Goal: Task Accomplishment & Management: Use online tool/utility

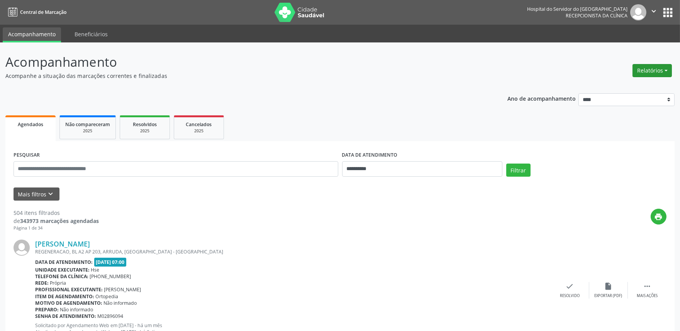
click at [651, 74] on button "Relatórios" at bounding box center [652, 70] width 39 height 13
click at [637, 84] on link "Agendamentos" at bounding box center [630, 87] width 83 height 11
select select "*"
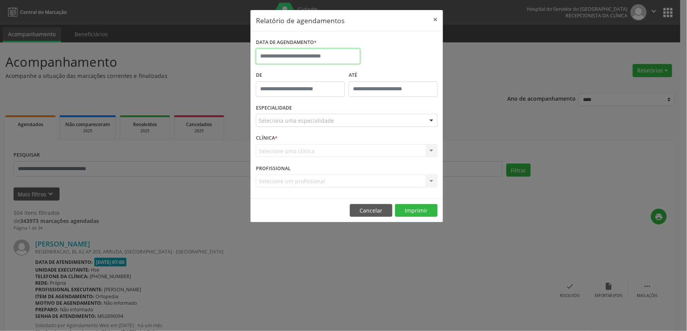
click at [304, 61] on input "text" at bounding box center [308, 56] width 104 height 15
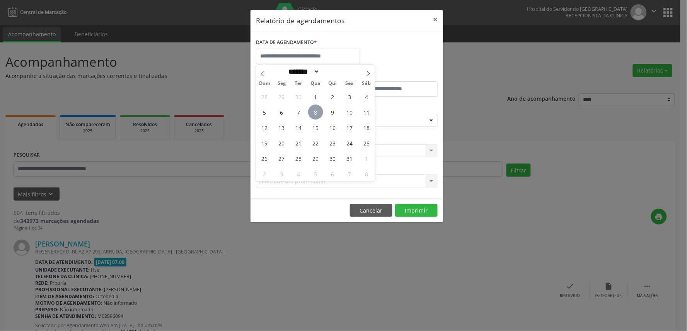
click at [316, 114] on span "8" at bounding box center [315, 112] width 15 height 15
type input "**********"
click at [316, 114] on span "8" at bounding box center [315, 112] width 15 height 15
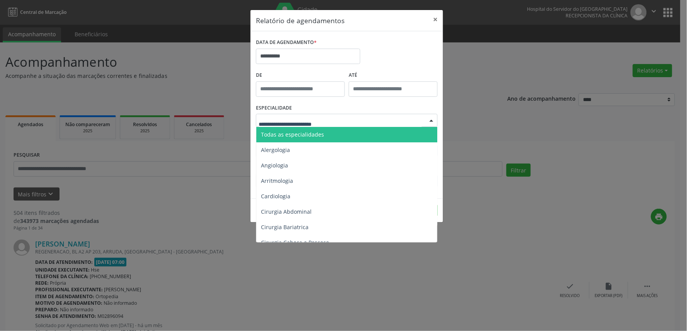
click at [312, 133] on span "Todas as especialidades" at bounding box center [292, 134] width 63 height 7
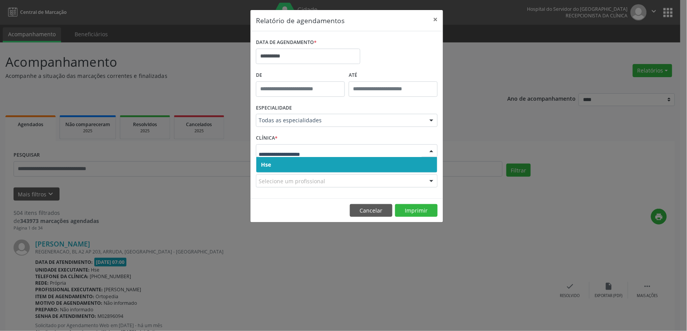
click at [311, 161] on span "Hse" at bounding box center [346, 164] width 181 height 15
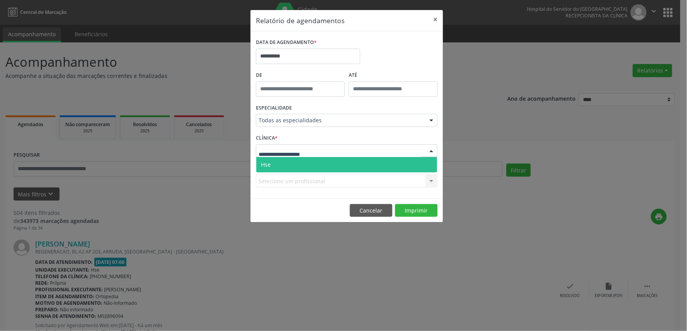
click at [315, 153] on div at bounding box center [347, 150] width 182 height 13
click at [315, 165] on span "Hse" at bounding box center [346, 164] width 181 height 15
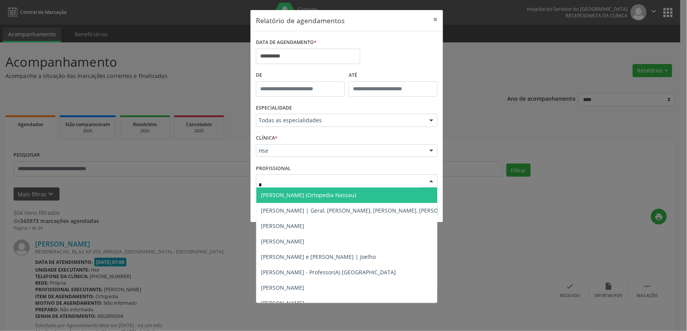
type input "**"
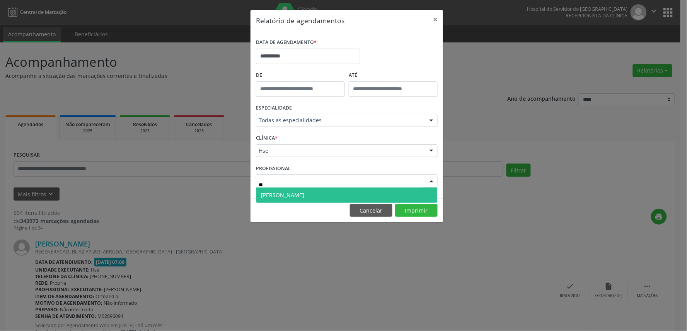
click at [321, 194] on span "[PERSON_NAME]" at bounding box center [346, 195] width 181 height 15
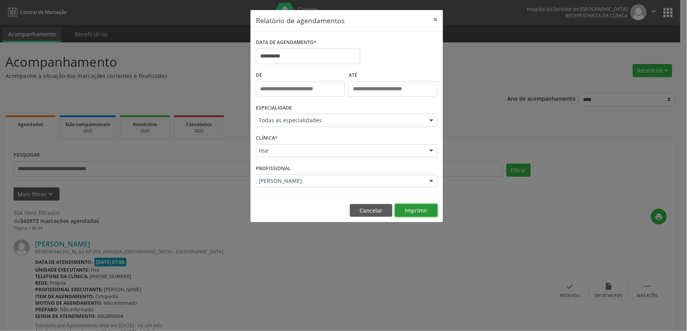
click at [406, 209] on button "Imprimir" at bounding box center [416, 210] width 42 height 13
click at [395, 204] on button "Imprimir" at bounding box center [416, 210] width 42 height 13
